Goal: Task Accomplishment & Management: Use online tool/utility

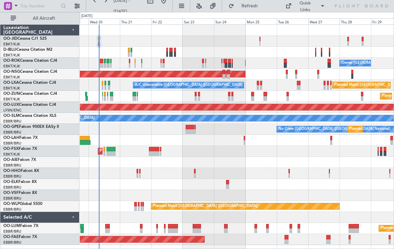
click at [172, 139] on div "Owner [GEOGRAPHIC_DATA]-[GEOGRAPHIC_DATA] Owner [GEOGRAPHIC_DATA]-[GEOGRAPHIC_D…" at bounding box center [237, 135] width 314 height 220
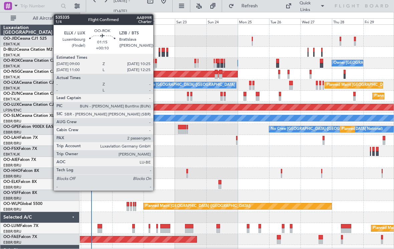
click at [156, 64] on div at bounding box center [156, 65] width 2 height 5
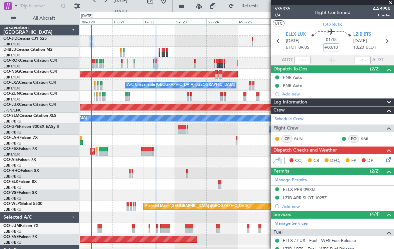
click at [389, 3] on span at bounding box center [390, 3] width 7 height 6
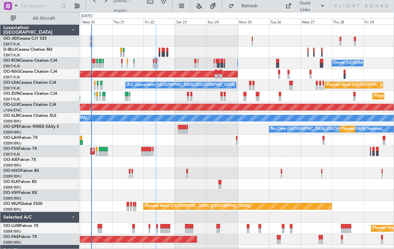
type input "0"
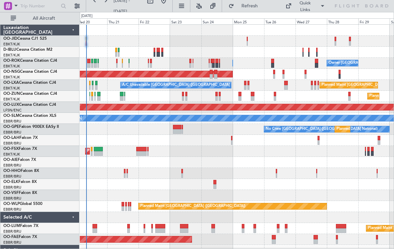
click at [150, 171] on div at bounding box center [237, 173] width 314 height 11
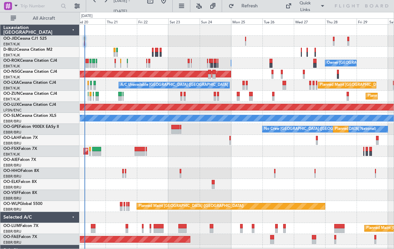
click at [147, 173] on div at bounding box center [237, 173] width 314 height 11
click at [76, 3] on button at bounding box center [77, 6] width 11 height 11
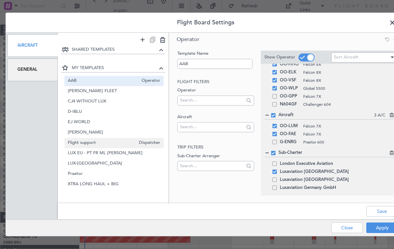
scroll to position [113, 0]
click at [275, 186] on span at bounding box center [274, 187] width 4 height 4
click at [277, 185] on input "checkbox" at bounding box center [277, 185] width 0 height 0
click at [380, 209] on button "Save" at bounding box center [382, 211] width 32 height 11
click at [373, 228] on button "Apply" at bounding box center [382, 228] width 32 height 11
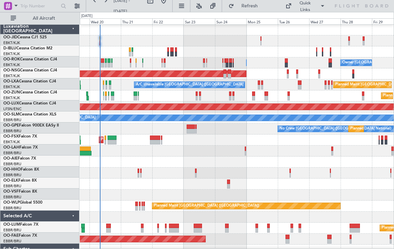
scroll to position [0, 0]
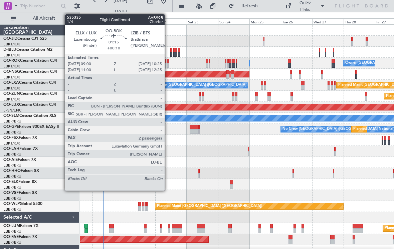
click at [167, 64] on div at bounding box center [167, 65] width 2 height 5
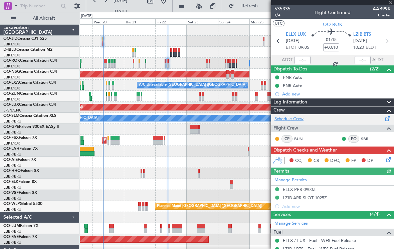
click at [298, 118] on link "Schedule Crew" at bounding box center [288, 119] width 29 height 7
